Goal: Find specific page/section: Find specific page/section

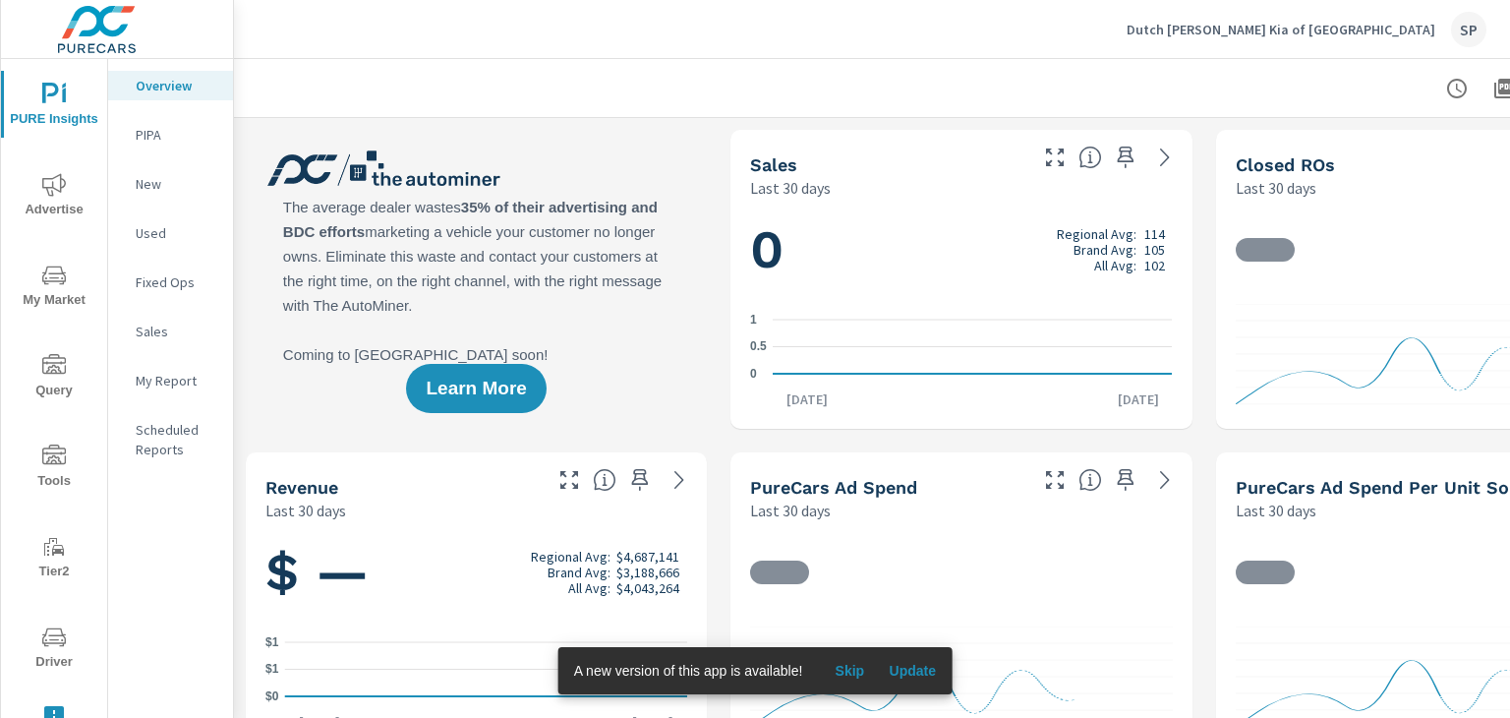
click at [64, 635] on span "Driver" at bounding box center [54, 649] width 94 height 48
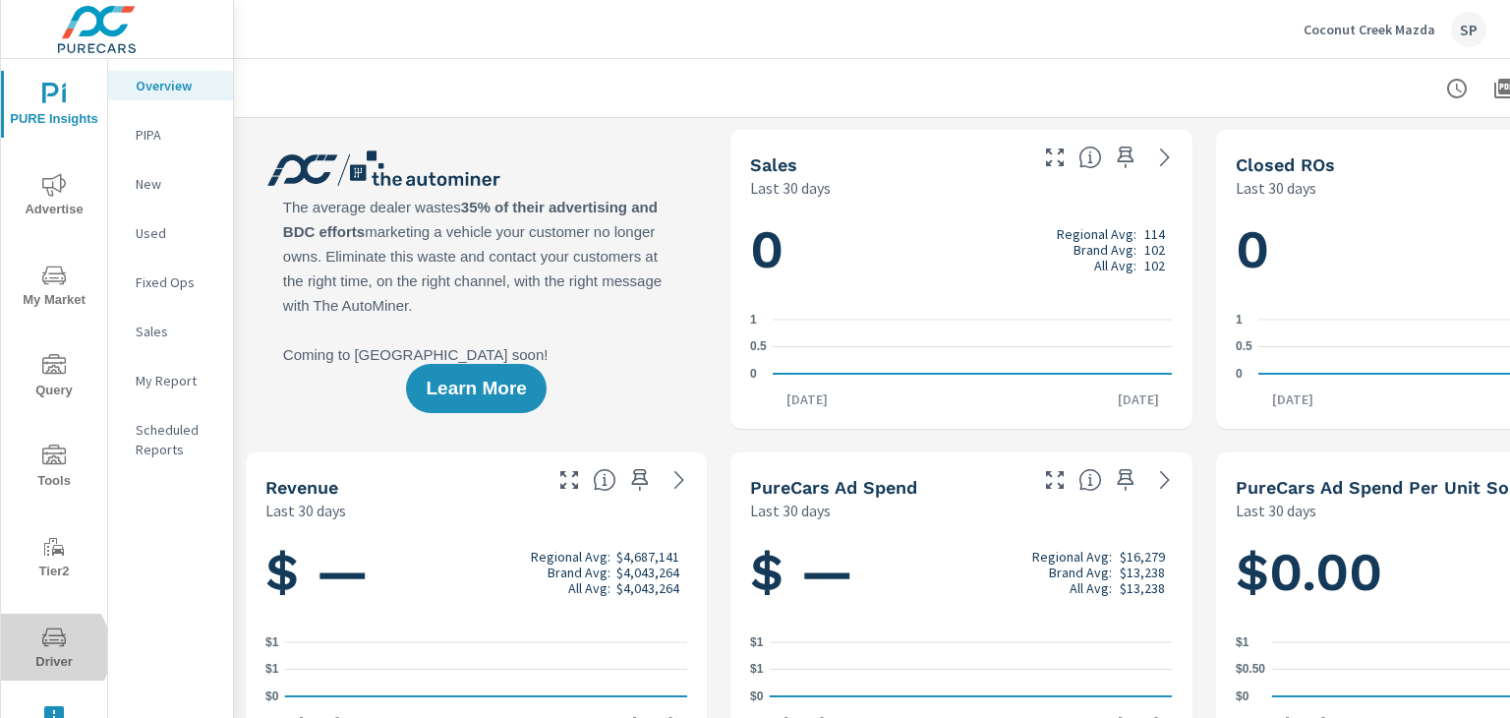
click at [41, 650] on span "Driver" at bounding box center [54, 649] width 94 height 48
